Goal: Check status

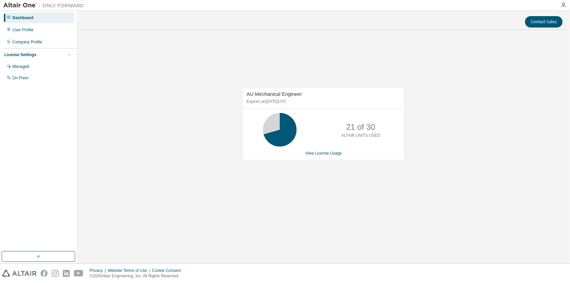
click at [389, 145] on div "21 of 30 ALTAIR UNITS USED" at bounding box center [324, 130] width 162 height 34
